Goal: Task Accomplishment & Management: Manage account settings

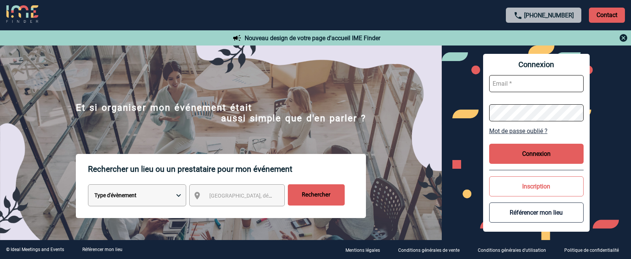
type input "[EMAIL_ADDRESS][DOMAIN_NAME]"
click at [549, 152] on button "Connexion" at bounding box center [536, 154] width 95 height 20
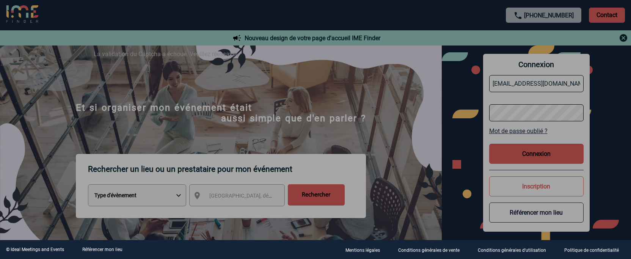
click at [524, 154] on div at bounding box center [315, 129] width 631 height 259
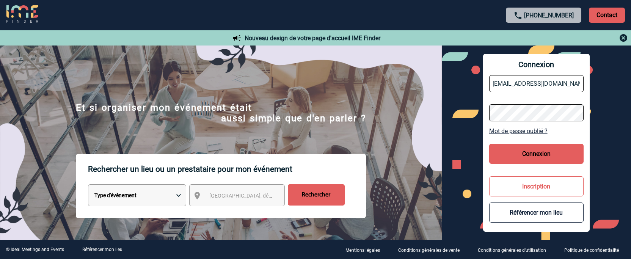
click at [540, 154] on button "Connexion" at bounding box center [536, 154] width 95 height 20
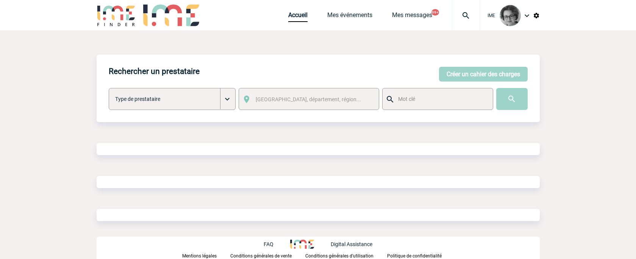
click at [522, 153] on div "Rechercher un prestataire [PERSON_NAME] un cahier des charges [PERSON_NAME] un …" at bounding box center [319, 146] width 444 height 182
